Goal: Find contact information: Find contact information

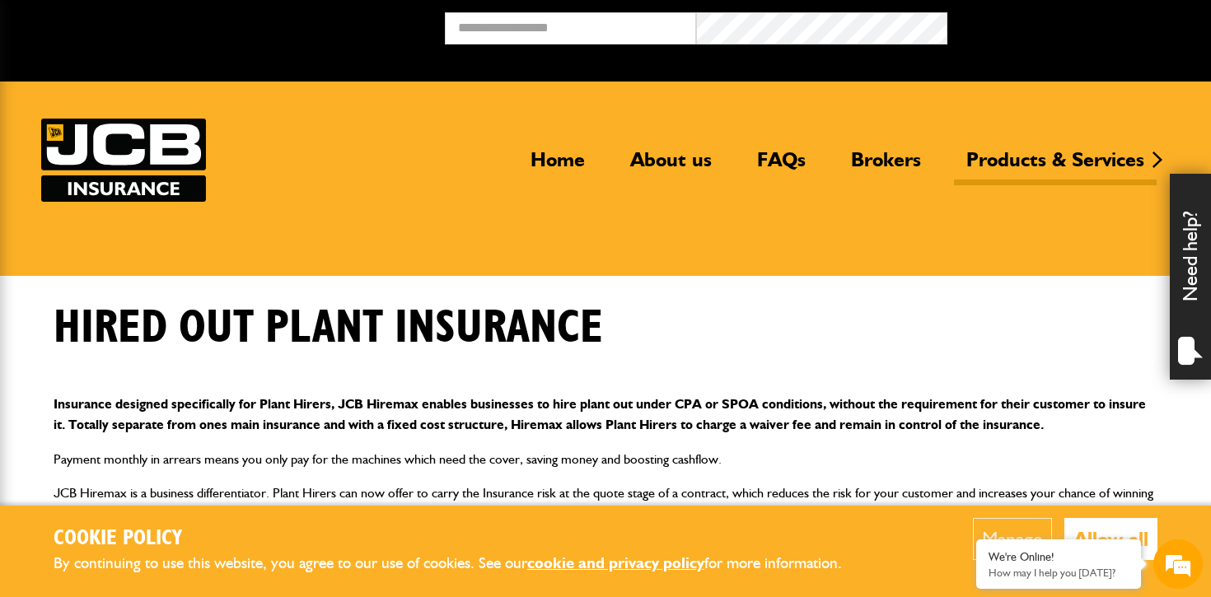
click at [1115, 526] on button "Allow all" at bounding box center [1110, 539] width 93 height 42
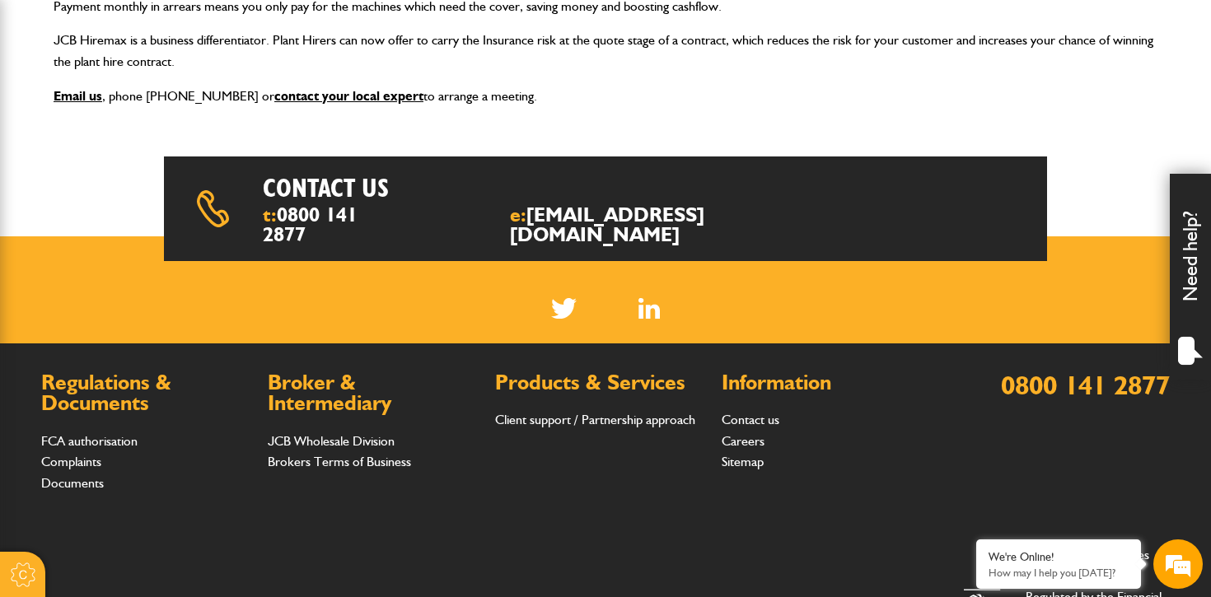
scroll to position [454, 0]
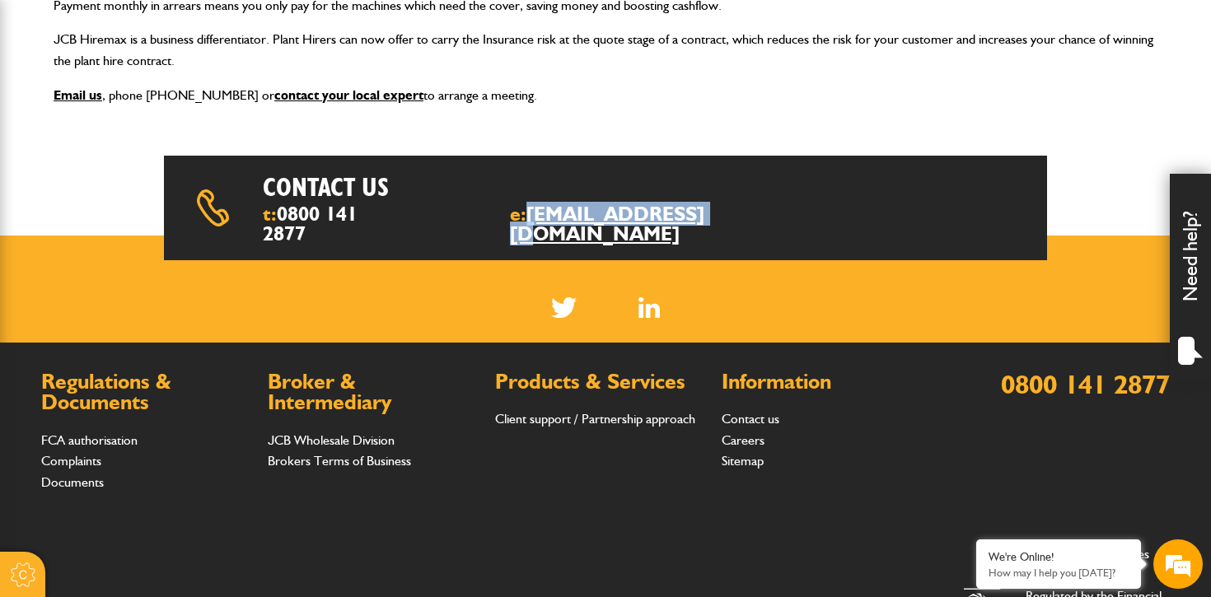
drag, startPoint x: 767, startPoint y: 217, endPoint x: 574, endPoint y: 222, distance: 192.9
click at [574, 222] on div "Contact us t: 0800 141 2877 e: insurance@jcb.com" at bounding box center [605, 208] width 883 height 104
copy link "[EMAIL_ADDRESS][DOMAIN_NAME]"
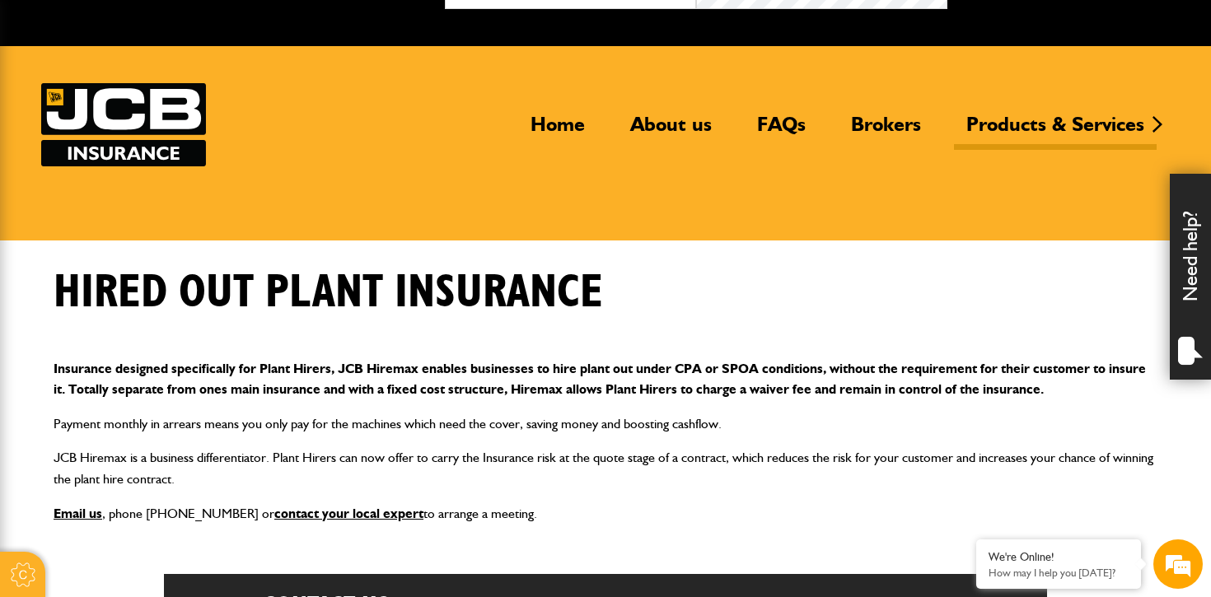
scroll to position [0, 0]
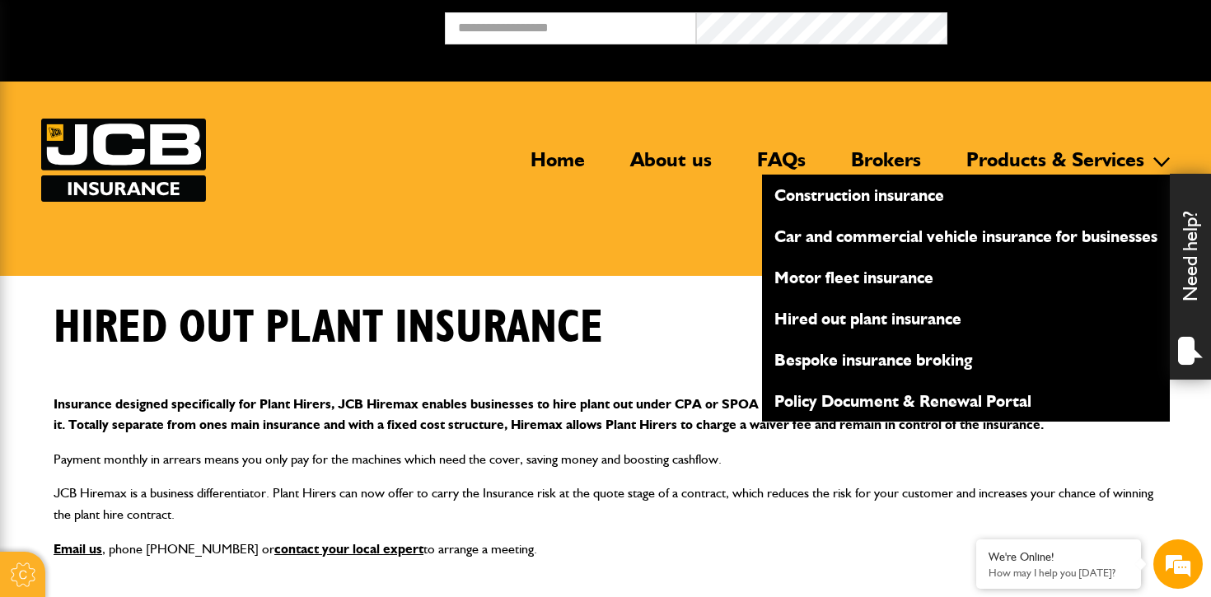
click at [891, 319] on link "Hired out plant insurance" at bounding box center [966, 319] width 408 height 28
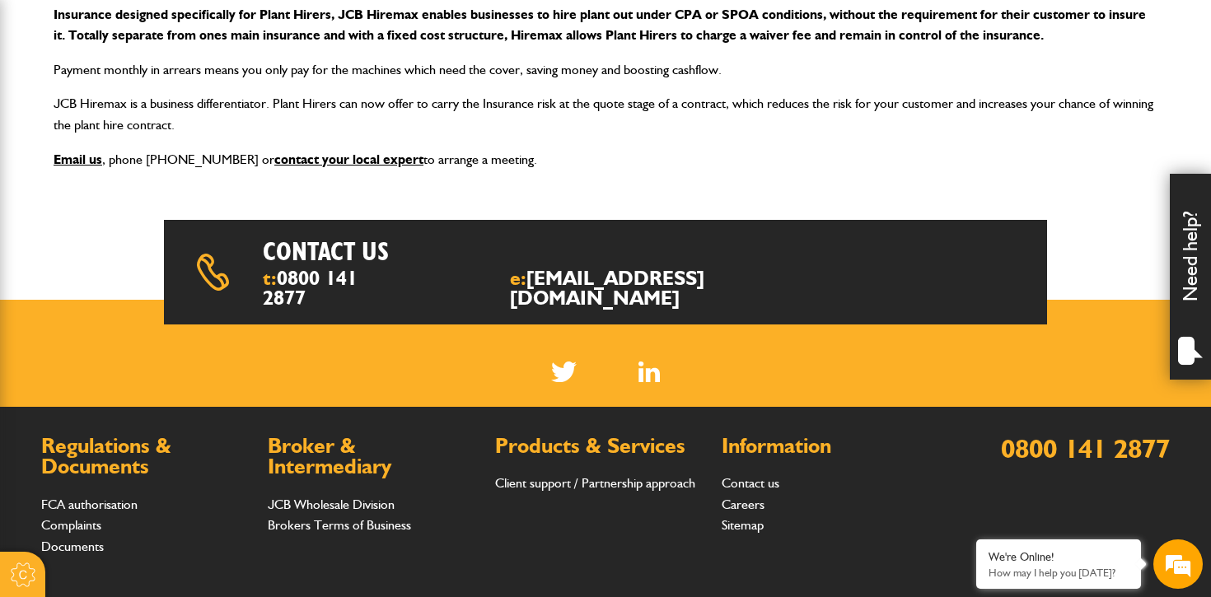
scroll to position [368, 0]
